Goal: Task Accomplishment & Management: Manage account settings

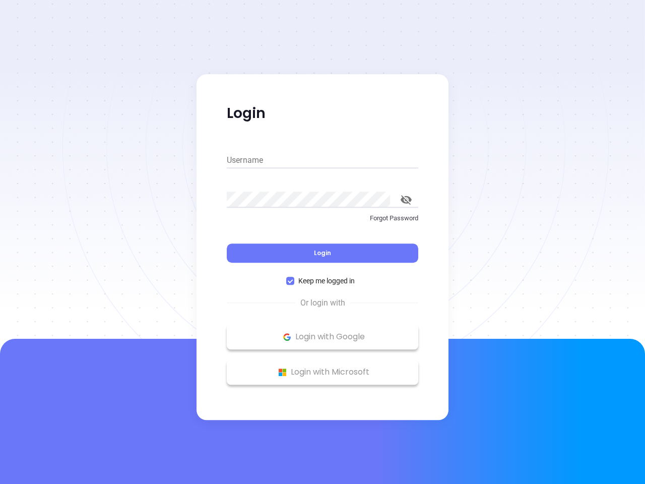
click at [323, 242] on div "Login" at bounding box center [323, 246] width 192 height 31
click at [323, 160] on input "Username" at bounding box center [323, 160] width 192 height 16
click at [406, 200] on icon "toggle password visibility" at bounding box center [406, 200] width 11 height 10
click at [323, 253] on span "Login" at bounding box center [322, 253] width 17 height 9
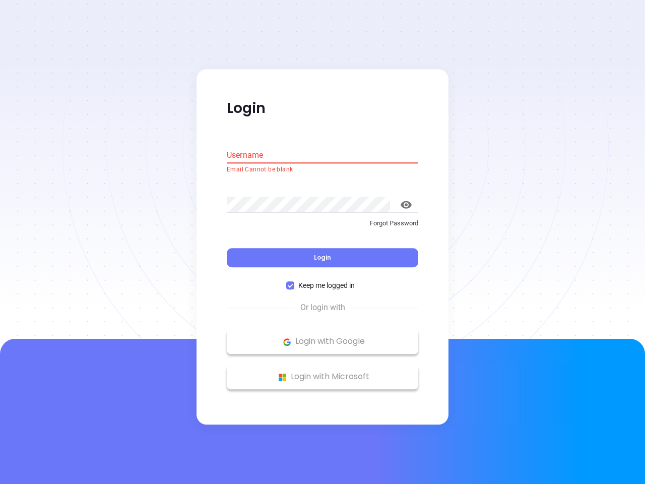
click at [323, 281] on span "Keep me logged in" at bounding box center [327, 285] width 65 height 11
click at [295, 282] on input "Keep me logged in" at bounding box center [290, 286] width 8 height 8
checkbox input "false"
click at [323, 337] on p "Login with Google" at bounding box center [323, 341] width 182 height 15
click at [323, 372] on p "Login with Microsoft" at bounding box center [323, 377] width 182 height 15
